Goal: Task Accomplishment & Management: Use online tool/utility

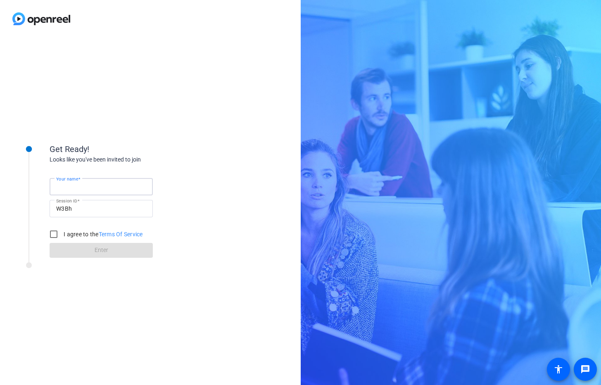
type input "C"
type input "Pumpkin Spice [PERSON_NAME]"
click at [48, 233] on input "I agree to the Terms Of Service" at bounding box center [53, 234] width 17 height 17
checkbox input "true"
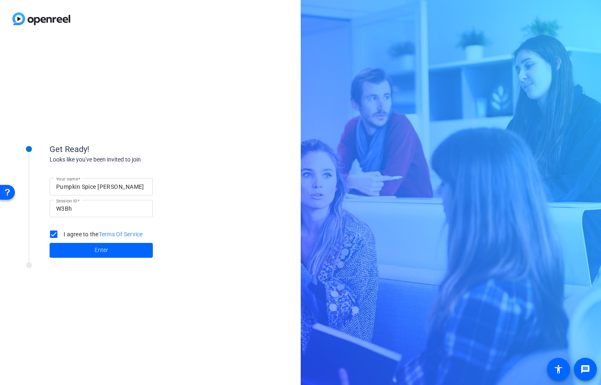
click at [77, 246] on span at bounding box center [101, 250] width 103 height 20
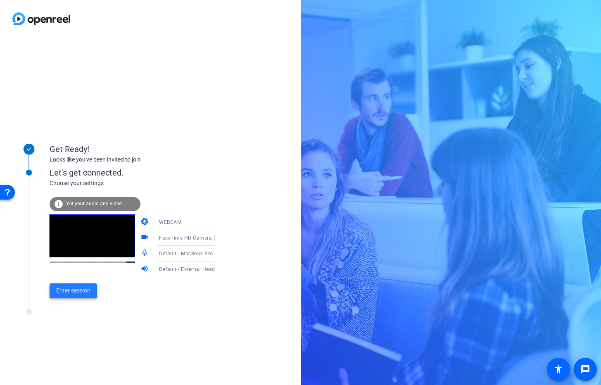
click at [72, 294] on span "Enter session" at bounding box center [73, 290] width 34 height 9
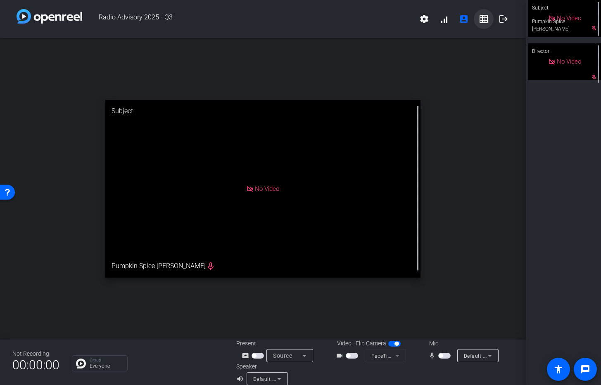
click at [479, 21] on mat-icon "grid_on" at bounding box center [484, 19] width 10 height 10
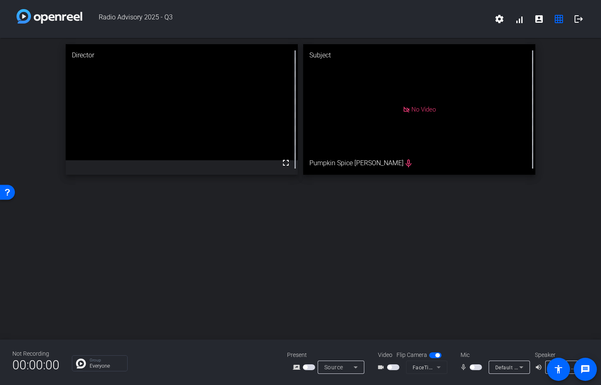
click at [477, 366] on span "button" at bounding box center [475, 367] width 12 height 6
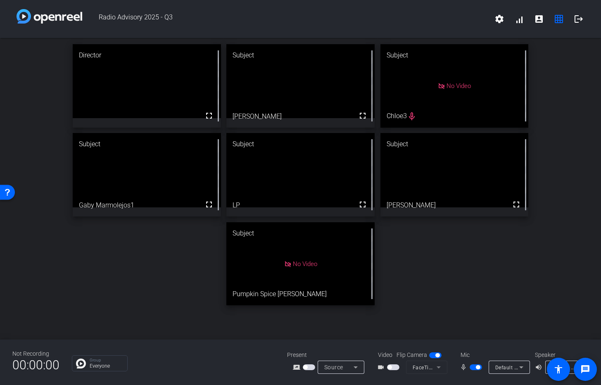
click at [475, 366] on span "button" at bounding box center [475, 367] width 12 height 6
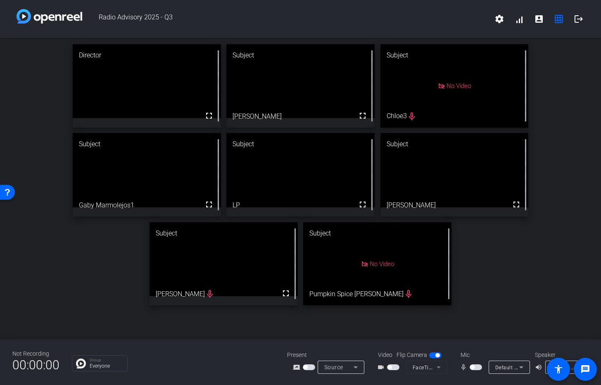
drag, startPoint x: 239, startPoint y: 360, endPoint x: 295, endPoint y: 358, distance: 56.2
click at [242, 359] on div "Group Everyone" at bounding box center [173, 363] width 203 height 16
click at [218, 364] on div "Group Everyone" at bounding box center [173, 363] width 203 height 16
click at [213, 364] on div "Group Everyone" at bounding box center [173, 363] width 203 height 16
click at [263, 366] on div "Group Everyone" at bounding box center [173, 363] width 203 height 16
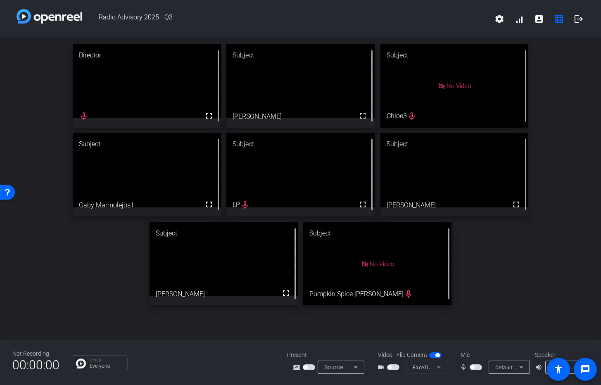
click at [477, 365] on span "button" at bounding box center [475, 367] width 12 height 6
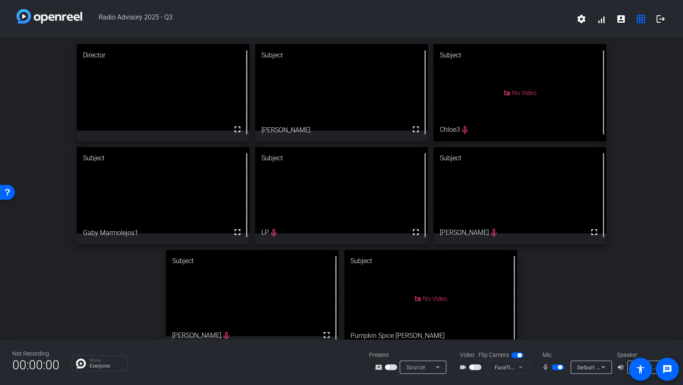
click at [555, 367] on span "button" at bounding box center [558, 367] width 12 height 6
click at [593, 367] on span "Default - MacBook Pro Microphone (Built-in)" at bounding box center [630, 367] width 106 height 7
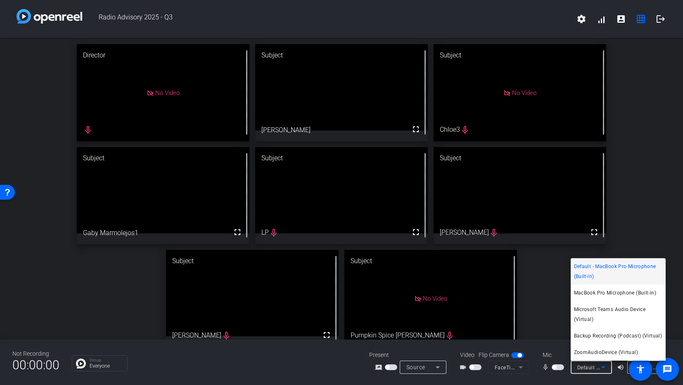
click at [563, 375] on div at bounding box center [341, 192] width 683 height 385
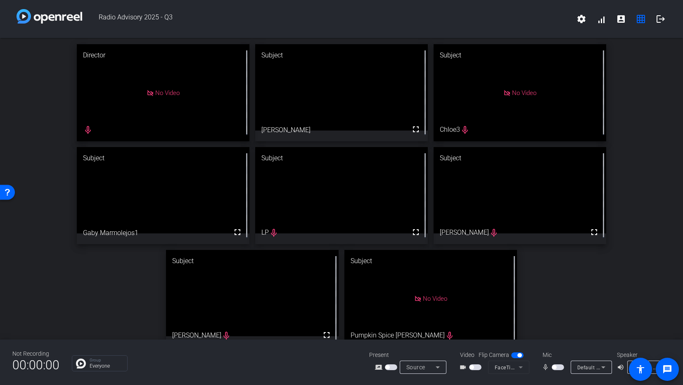
click at [552, 378] on div "Not Recording 00:00:00 Group Everyone Present screen_share_outline Source Video…" at bounding box center [341, 361] width 683 height 45
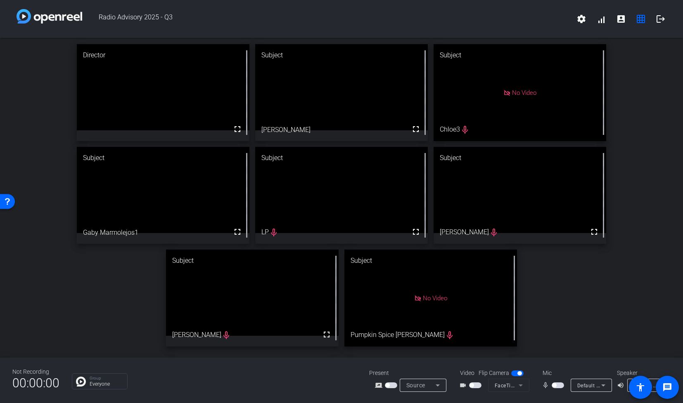
drag, startPoint x: 560, startPoint y: 386, endPoint x: 560, endPoint y: 394, distance: 7.4
click at [560, 384] on div "Not Recording 00:00:00 Group Everyone Present screen_share_outline Source Video…" at bounding box center [341, 380] width 683 height 45
click at [559, 384] on span "button" at bounding box center [558, 386] width 12 height 6
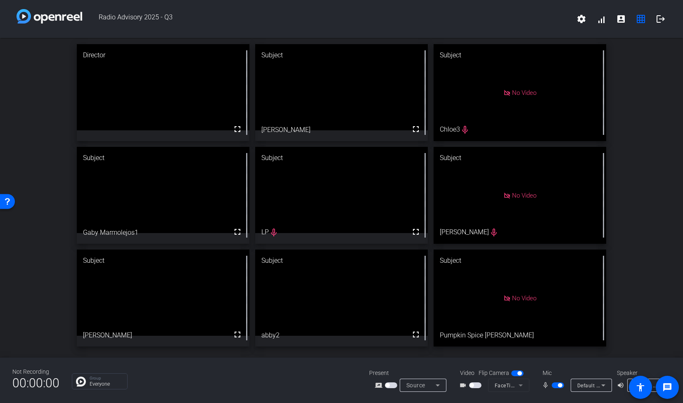
click at [558, 384] on span "button" at bounding box center [560, 386] width 4 height 4
click at [557, 384] on span "button" at bounding box center [558, 386] width 12 height 6
click at [558, 384] on span "button" at bounding box center [560, 386] width 4 height 4
click at [563, 384] on div "Not Recording 00:00:00 Group Everyone Present screen_share_outline Source Video…" at bounding box center [341, 380] width 683 height 45
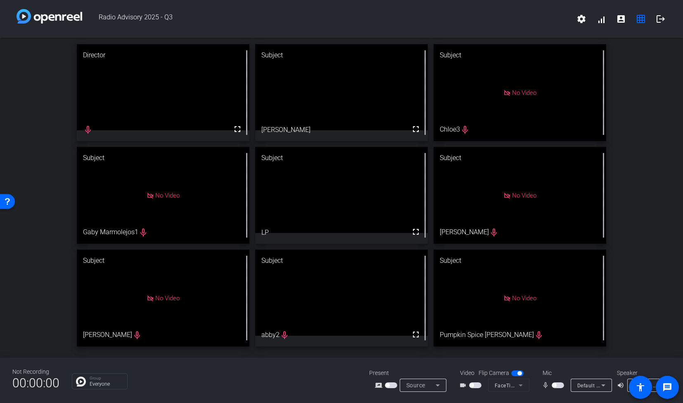
click at [550, 384] on div "Not Recording 00:00:00 Group Everyone Present screen_share_outline Source Video…" at bounding box center [341, 380] width 683 height 45
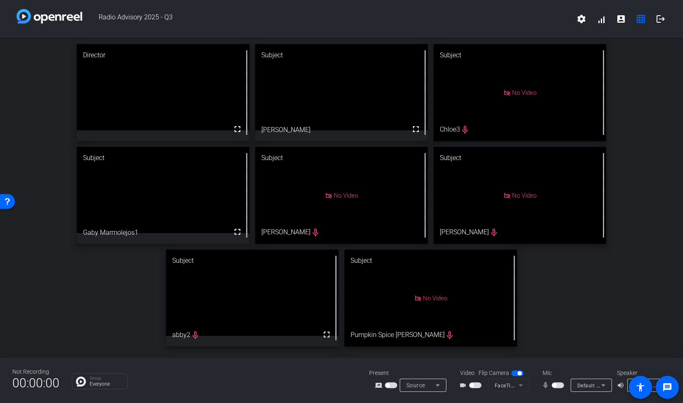
click at [562, 384] on span "button" at bounding box center [558, 386] width 12 height 6
click at [559, 384] on span "button" at bounding box center [560, 386] width 4 height 4
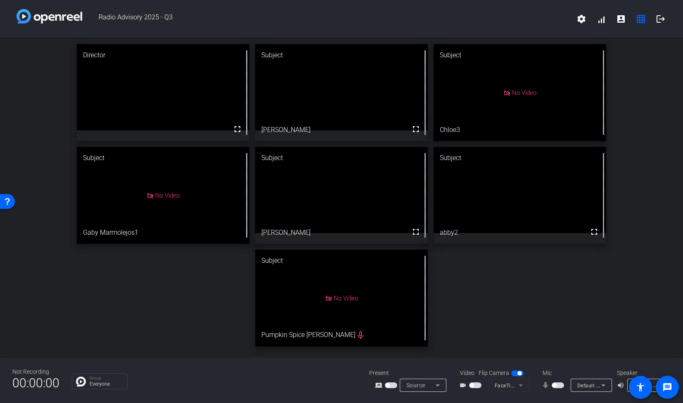
click at [283, 383] on div "Group Everyone" at bounding box center [214, 382] width 285 height 16
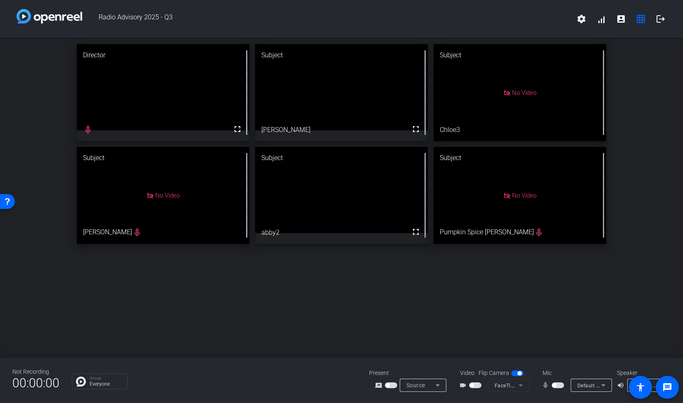
click at [557, 332] on div "Director fullscreen mic_none Subject fullscreen [PERSON_NAME] Subject No Video …" at bounding box center [341, 198] width 683 height 320
drag, startPoint x: 493, startPoint y: 313, endPoint x: 498, endPoint y: 316, distance: 5.6
click at [493, 313] on div "Director fullscreen Subject fullscreen [PERSON_NAME] Subject No Video Chloe3 Su…" at bounding box center [341, 198] width 683 height 320
drag, startPoint x: 557, startPoint y: 384, endPoint x: 558, endPoint y: 341, distance: 43.8
click at [559, 340] on div "Radio Advisory 2025 - Q3 settings signal_cellular_alt account_box grid_on logou…" at bounding box center [341, 201] width 683 height 403
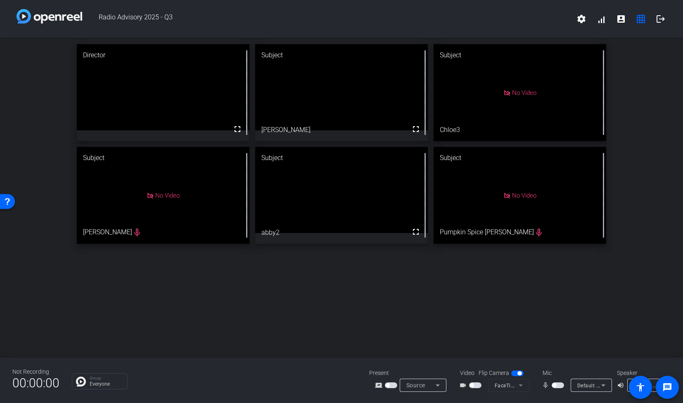
click at [552, 312] on div "Director fullscreen Subject fullscreen [PERSON_NAME] Subject No Video Chloe3 Su…" at bounding box center [341, 198] width 683 height 320
click at [313, 300] on div "Director fullscreen Subject fullscreen [PERSON_NAME] Subject No Video Chloe3 Su…" at bounding box center [341, 198] width 683 height 320
click at [568, 365] on div "Not Recording 00:00:00 Group Everyone Present screen_share_outline Source Video…" at bounding box center [341, 380] width 683 height 45
click at [558, 384] on mat-slide-toggle at bounding box center [559, 385] width 14 height 9
click at [559, 384] on span "button" at bounding box center [558, 386] width 12 height 6
